Goal: Submit feedback/report problem

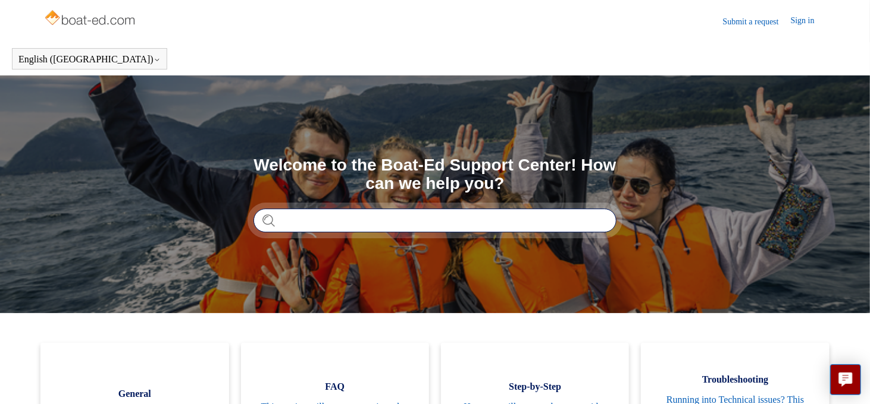
click at [382, 217] on input "Search" at bounding box center [434, 221] width 363 height 24
type input "**********"
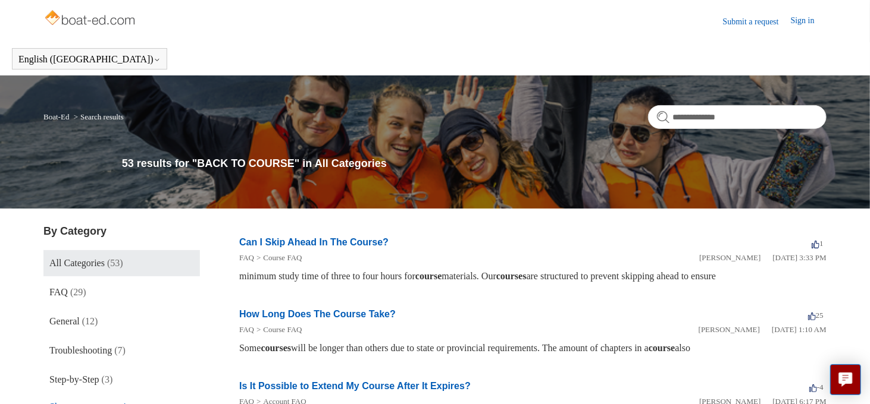
click at [625, 12] on header "Submit a request Sign in" at bounding box center [434, 21] width 783 height 42
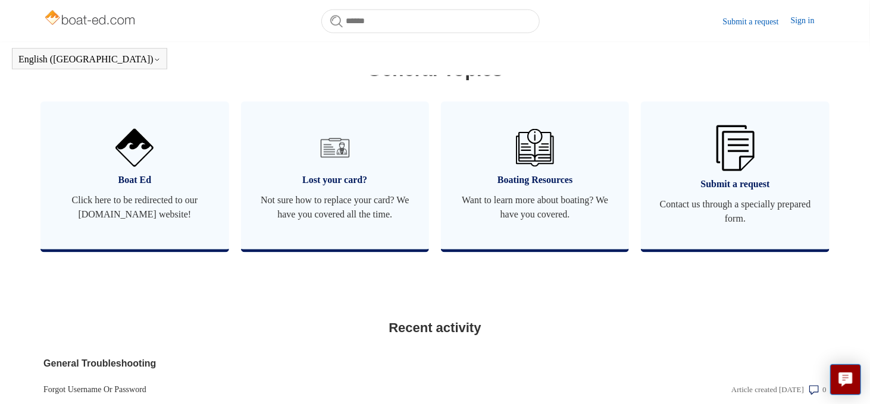
scroll to position [748, 0]
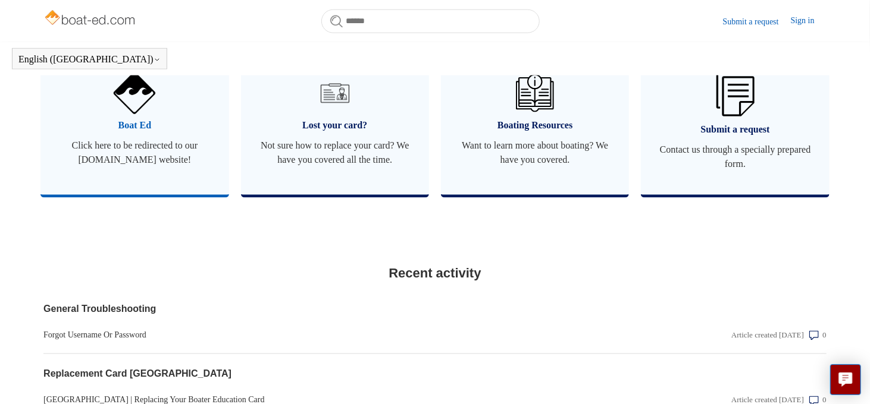
click at [151, 153] on span "Click here to be redirected to our boat-ed.com website!" at bounding box center [134, 153] width 152 height 29
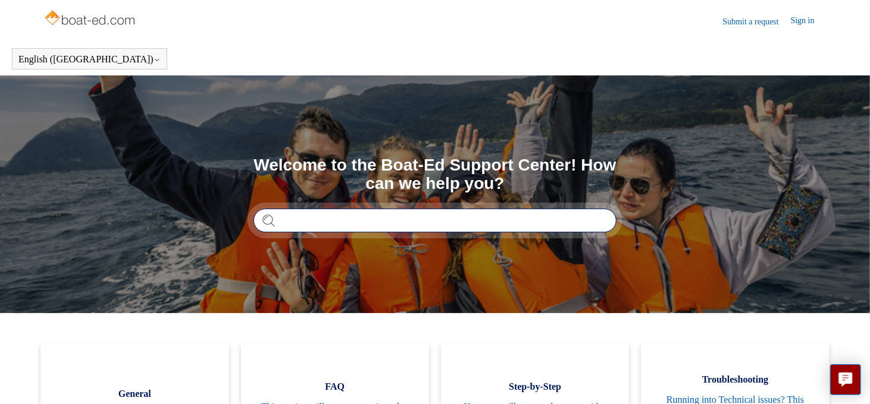
click at [387, 222] on input "Search" at bounding box center [434, 221] width 363 height 24
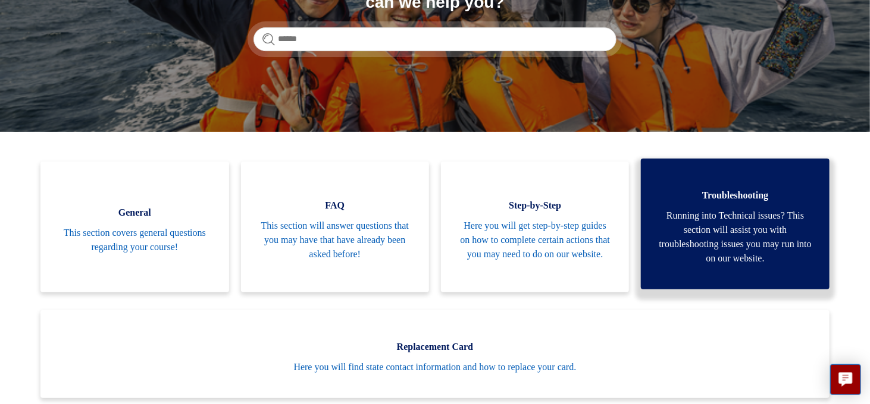
scroll to position [188, 0]
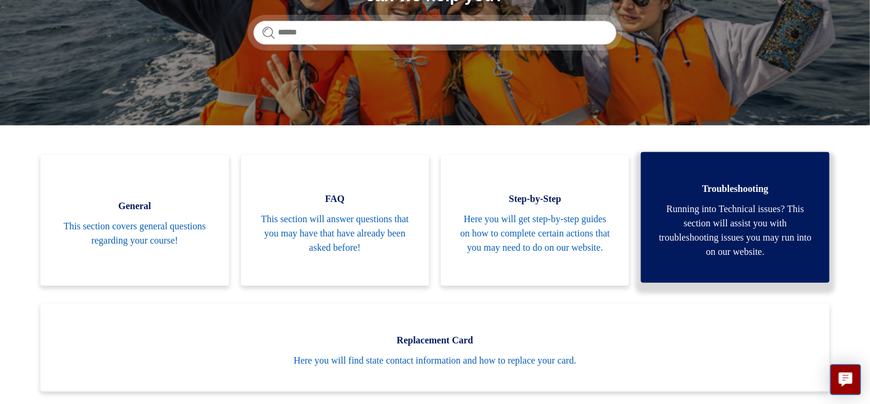
click at [695, 186] on span "Troubleshooting" at bounding box center [734, 189] width 152 height 14
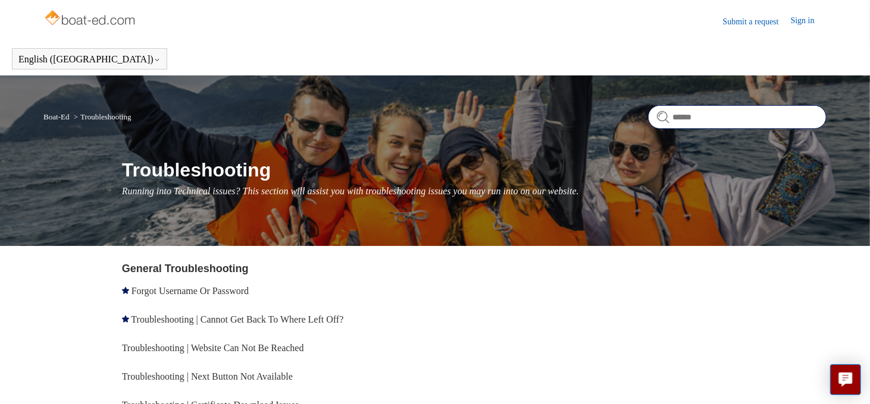
click at [738, 115] on input "Search" at bounding box center [737, 117] width 178 height 24
type input "**********"
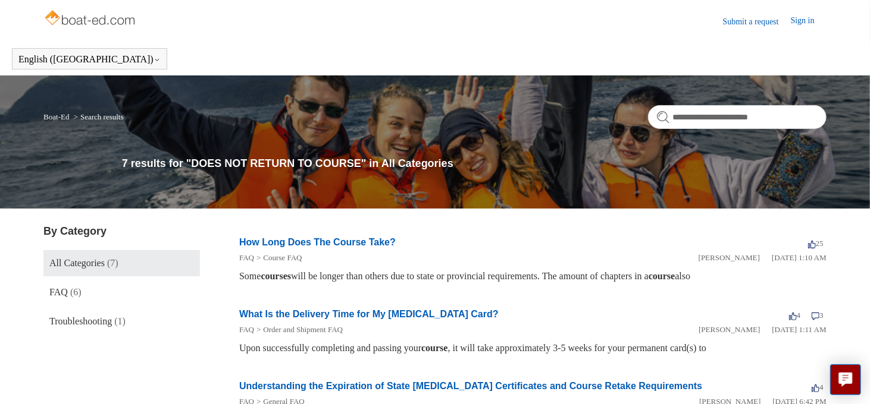
click at [763, 20] on link "Submit a request" at bounding box center [757, 21] width 68 height 12
